Goal: Task Accomplishment & Management: Complete application form

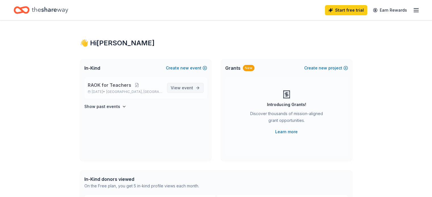
click at [185, 87] on span "event" at bounding box center [187, 88] width 11 height 5
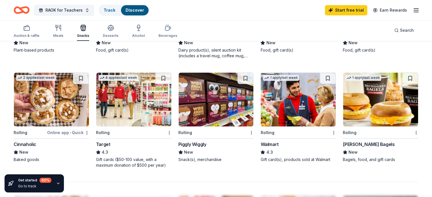
scroll to position [359, 0]
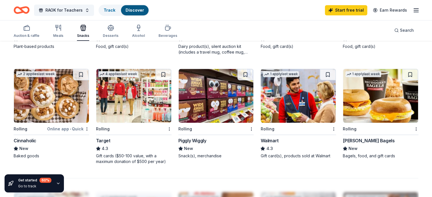
click at [41, 92] on img at bounding box center [51, 96] width 75 height 54
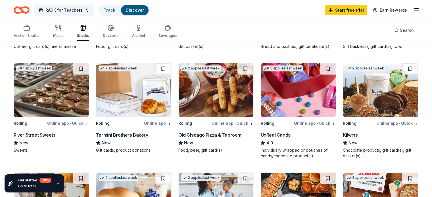
scroll to position [141, 0]
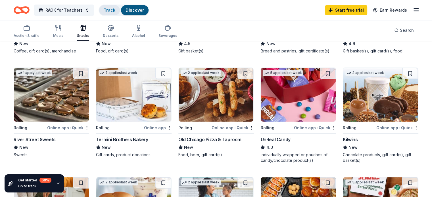
click at [112, 9] on link "Track" at bounding box center [110, 10] width 12 height 5
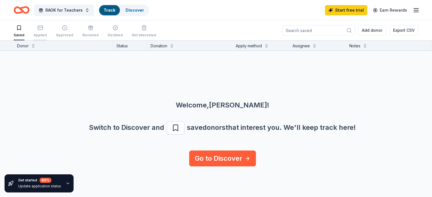
click at [45, 32] on div "Applied" at bounding box center [40, 31] width 13 height 12
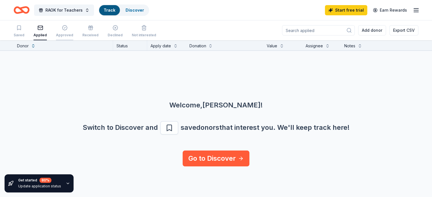
click at [73, 32] on div "Approved" at bounding box center [64, 31] width 17 height 12
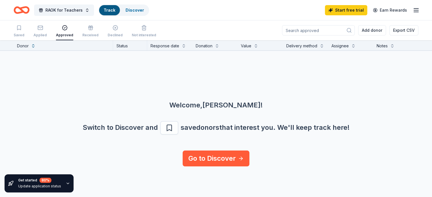
click at [89, 34] on div "Received" at bounding box center [90, 35] width 16 height 5
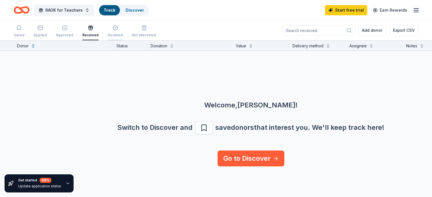
click at [120, 36] on div "Declined" at bounding box center [115, 35] width 15 height 5
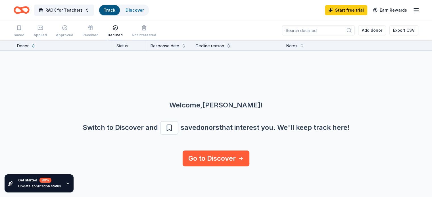
click at [155, 37] on div "Not interested" at bounding box center [144, 35] width 24 height 5
click at [47, 32] on div "Applied" at bounding box center [40, 31] width 13 height 12
click at [90, 14] on button "RAOK for Teachers" at bounding box center [64, 10] width 60 height 11
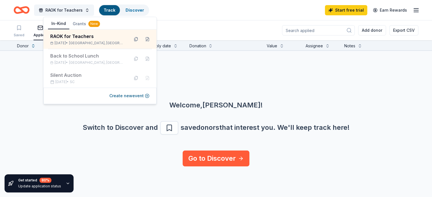
click at [74, 22] on button "Grants New" at bounding box center [86, 24] width 34 height 10
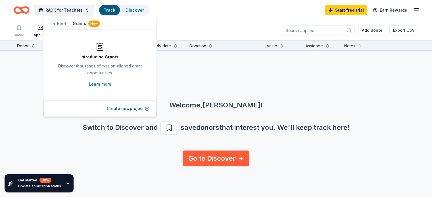
click at [46, 23] on div "In-Kind Grants New" at bounding box center [99, 23] width 113 height 11
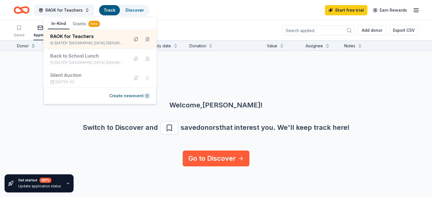
click at [50, 24] on button "In-Kind" at bounding box center [58, 23] width 21 height 11
click at [78, 53] on div "Back to School Lunch" at bounding box center [87, 56] width 74 height 7
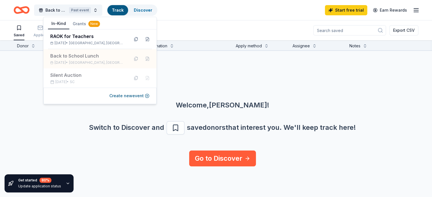
click at [215, 77] on div "Welcome, Jessica ! Switch to Discover and save donors that interest you. We ' l…" at bounding box center [223, 101] width 432 height 100
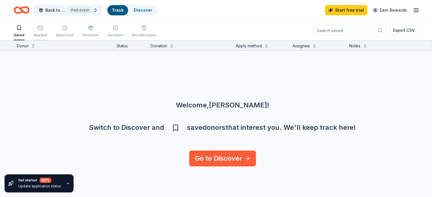
click at [44, 33] on div "Applied" at bounding box center [40, 35] width 13 height 5
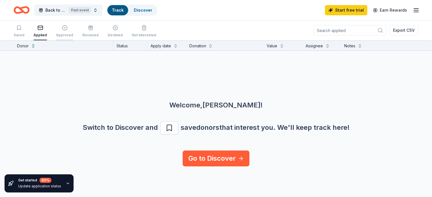
click at [73, 35] on div "Approved" at bounding box center [64, 35] width 17 height 5
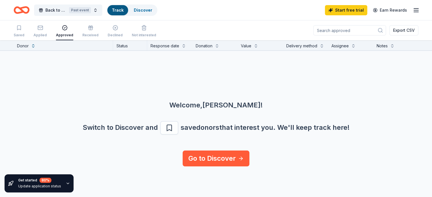
click at [106, 35] on div "Saved Applied Approved Received Declined Not interested" at bounding box center [85, 32] width 143 height 18
click at [99, 34] on div "Received" at bounding box center [90, 35] width 16 height 5
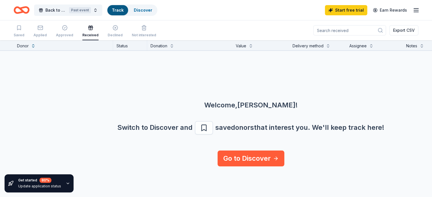
click at [130, 34] on div "Saved Applied Approved Received Declined Not interested" at bounding box center [85, 32] width 143 height 18
click at [122, 34] on div "Declined" at bounding box center [115, 35] width 15 height 5
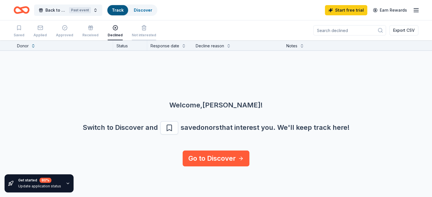
click at [141, 34] on div "Not interested" at bounding box center [144, 35] width 24 height 5
click at [67, 11] on span "Back to School Lunch" at bounding box center [55, 10] width 21 height 7
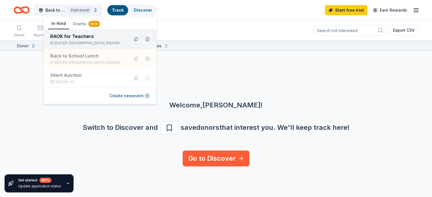
click at [63, 40] on div "RAOK for Teachers Aug 31, 2025 • Fort Mill, SC" at bounding box center [87, 39] width 74 height 12
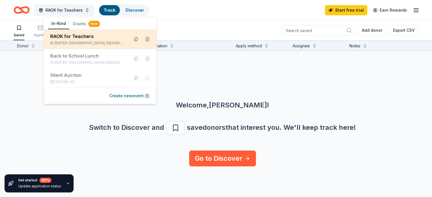
click at [63, 40] on div "RAOK for Teachers Aug 31, 2025 • Fort Mill, SC" at bounding box center [87, 39] width 74 height 12
click at [87, 37] on div "RAOK for Teachers" at bounding box center [87, 36] width 74 height 7
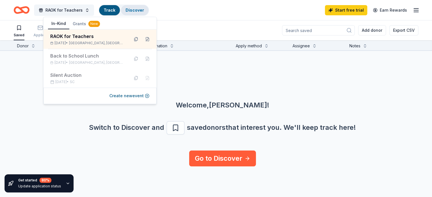
click at [136, 8] on link "Discover" at bounding box center [135, 10] width 18 height 5
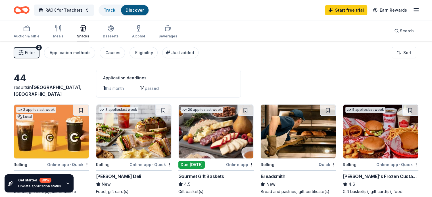
click at [124, 88] on span "this month" at bounding box center [114, 88] width 19 height 5
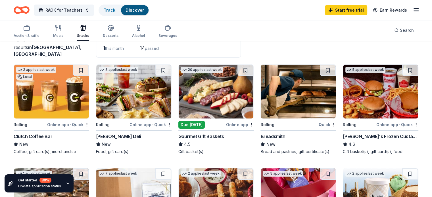
scroll to position [41, 0]
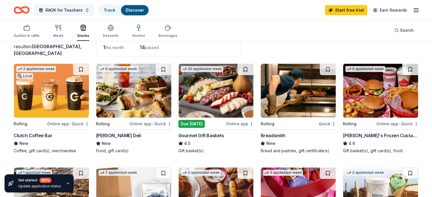
click at [61, 94] on img at bounding box center [51, 91] width 75 height 54
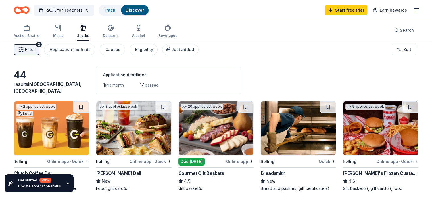
scroll to position [0, 0]
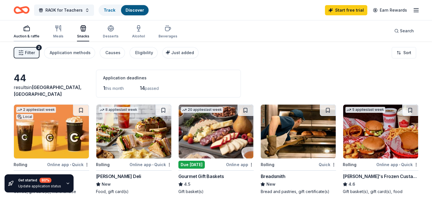
click at [30, 30] on icon "button" at bounding box center [26, 28] width 7 height 7
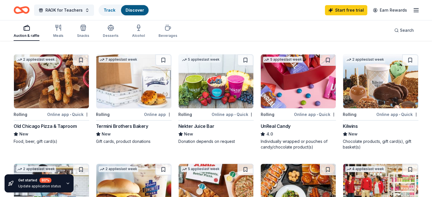
scroll to position [157, 0]
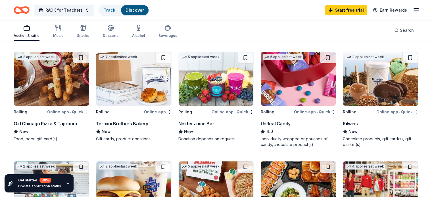
click at [307, 87] on img at bounding box center [298, 79] width 75 height 54
click at [173, 37] on div "Beverages" at bounding box center [168, 36] width 19 height 5
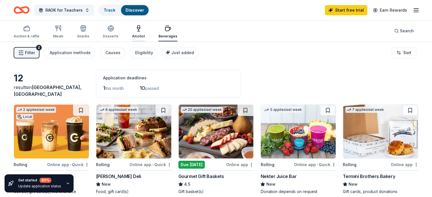
click at [145, 32] on div "Alcohol" at bounding box center [138, 32] width 13 height 14
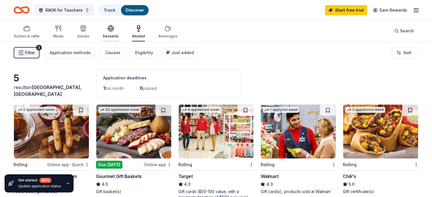
click at [114, 28] on icon "button" at bounding box center [110, 28] width 7 height 7
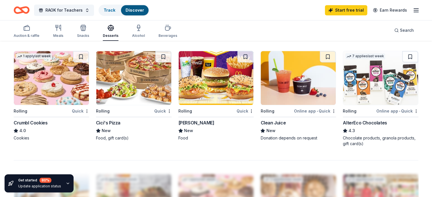
scroll to position [378, 0]
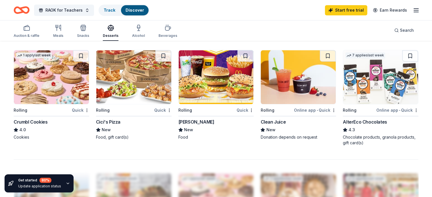
click at [301, 89] on img at bounding box center [298, 77] width 75 height 54
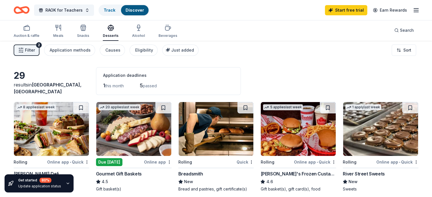
scroll to position [0, 0]
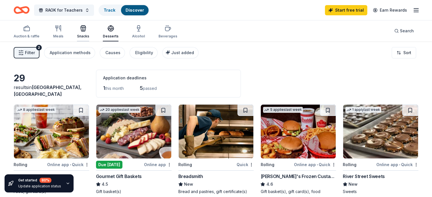
click at [86, 31] on icon "button" at bounding box center [83, 29] width 5 height 4
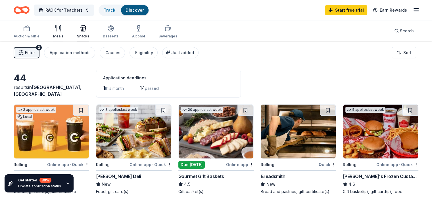
click at [61, 29] on icon "button" at bounding box center [59, 29] width 1 height 6
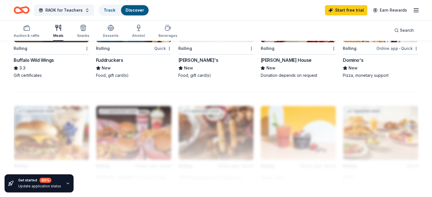
scroll to position [427, 0]
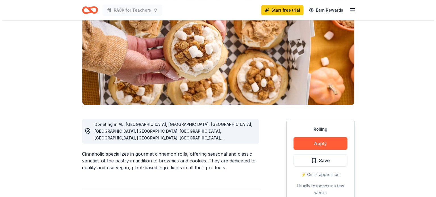
scroll to position [72, 0]
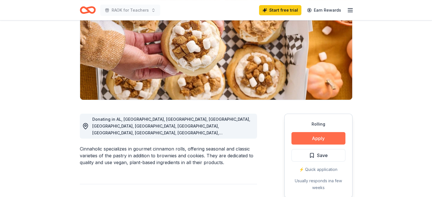
click at [306, 137] on button "Apply" at bounding box center [318, 138] width 54 height 12
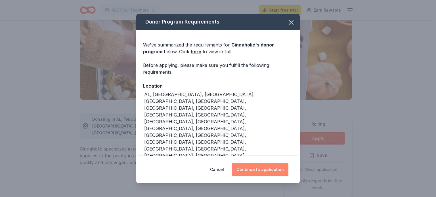
click at [243, 164] on button "Continue to application" at bounding box center [260, 170] width 57 height 14
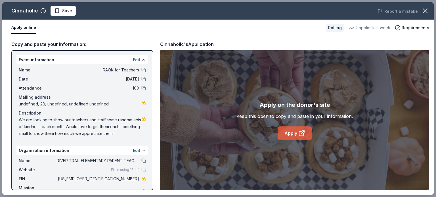
click at [289, 136] on link "Apply" at bounding box center [295, 134] width 34 height 14
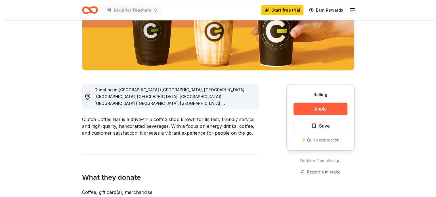
scroll to position [104, 0]
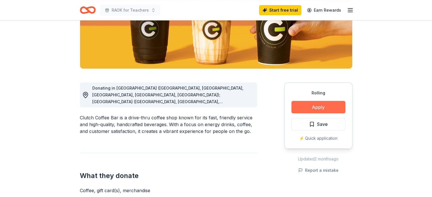
click at [308, 107] on button "Apply" at bounding box center [318, 107] width 54 height 12
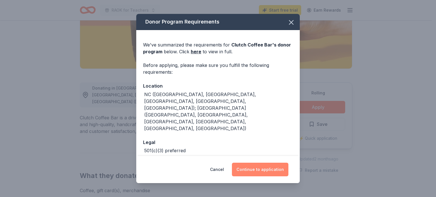
click at [270, 169] on button "Continue to application" at bounding box center [260, 170] width 57 height 14
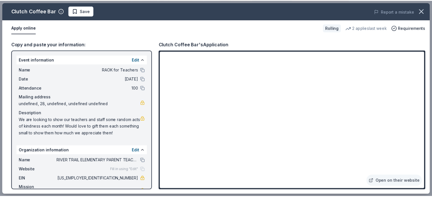
scroll to position [15, 0]
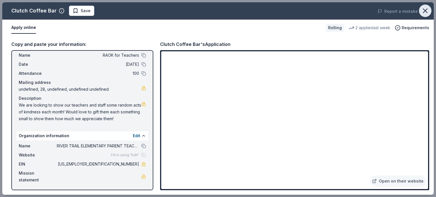
click at [426, 7] on icon "button" at bounding box center [426, 11] width 8 height 8
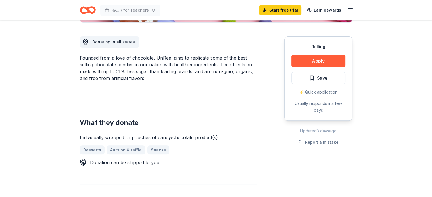
scroll to position [159, 0]
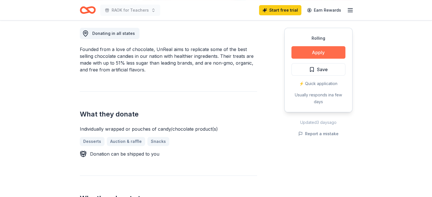
click at [310, 52] on button "Apply" at bounding box center [318, 52] width 54 height 12
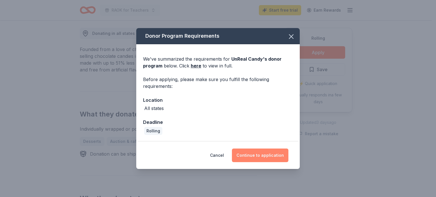
click at [262, 157] on button "Continue to application" at bounding box center [260, 156] width 57 height 14
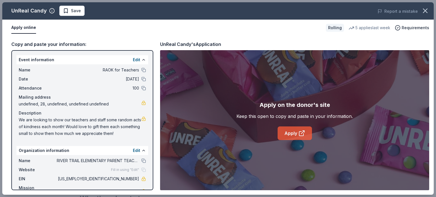
click at [287, 135] on link "Apply" at bounding box center [295, 134] width 34 height 14
click at [424, 8] on icon "button" at bounding box center [426, 11] width 8 height 8
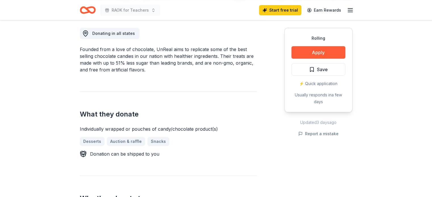
scroll to position [0, 0]
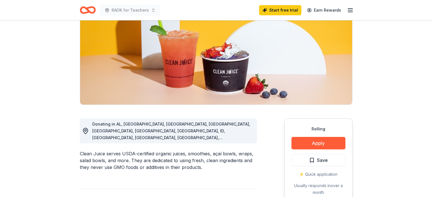
scroll to position [70, 0]
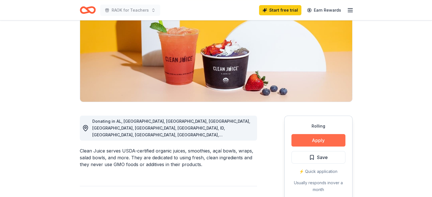
click at [310, 137] on button "Apply" at bounding box center [318, 140] width 54 height 12
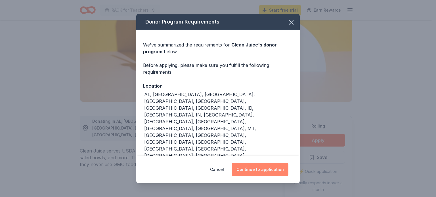
click at [274, 163] on button "Continue to application" at bounding box center [260, 170] width 57 height 14
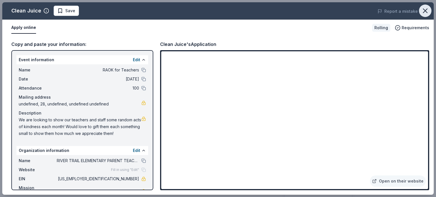
click at [423, 11] on icon "button" at bounding box center [426, 11] width 8 height 8
